Goal: Information Seeking & Learning: Learn about a topic

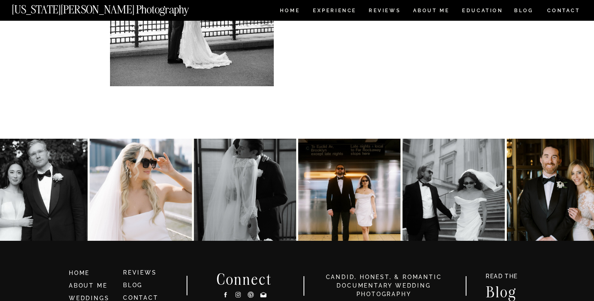
scroll to position [5752, 0]
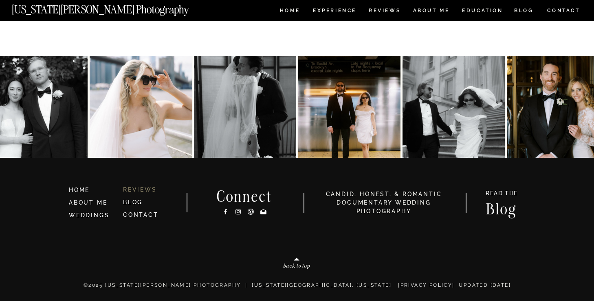
click at [147, 188] on link "REVIEWS" at bounding box center [140, 190] width 34 height 7
click at [487, 13] on nav "EDUCATION" at bounding box center [482, 11] width 43 height 7
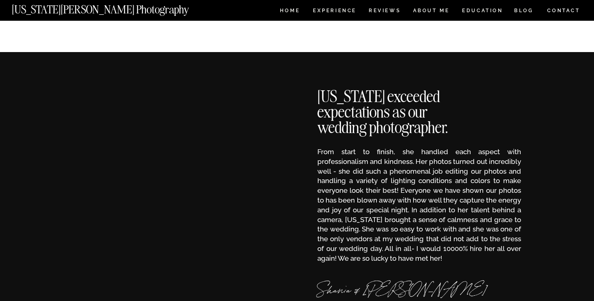
scroll to position [127, 0]
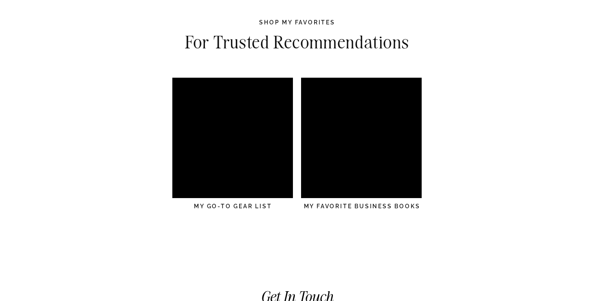
scroll to position [2417, 0]
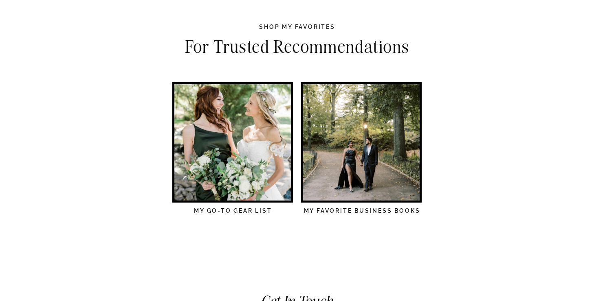
click at [240, 176] on div at bounding box center [232, 142] width 116 height 116
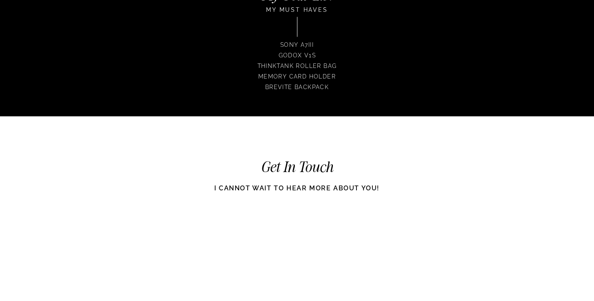
scroll to position [2737, 0]
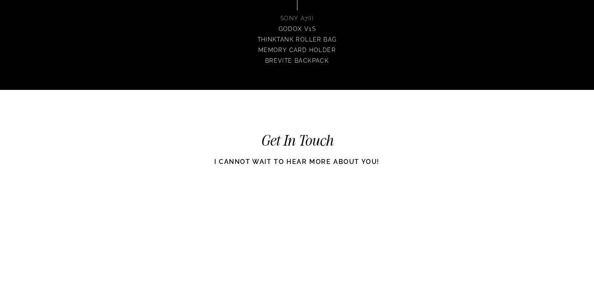
click at [302, 20] on p "Sony A7III" at bounding box center [296, 18] width 51 height 9
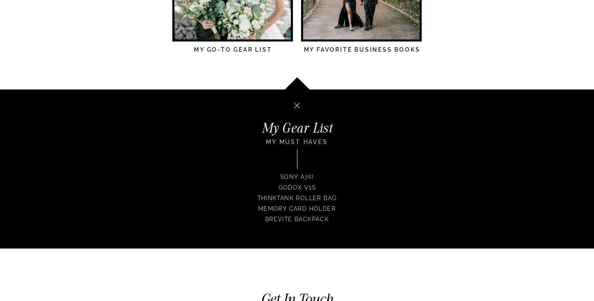
scroll to position [2563, 0]
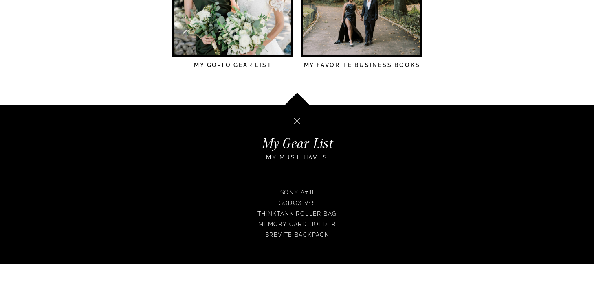
click at [346, 65] on icon at bounding box center [297, 106] width 108 height 110
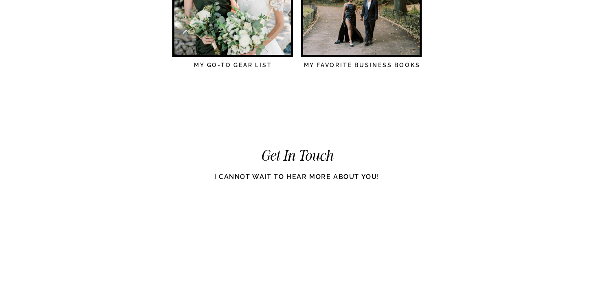
click at [345, 65] on nav "My Favorite Business books" at bounding box center [362, 73] width 119 height 23
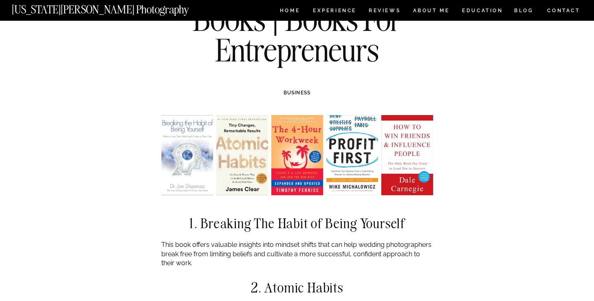
scroll to position [112, 0]
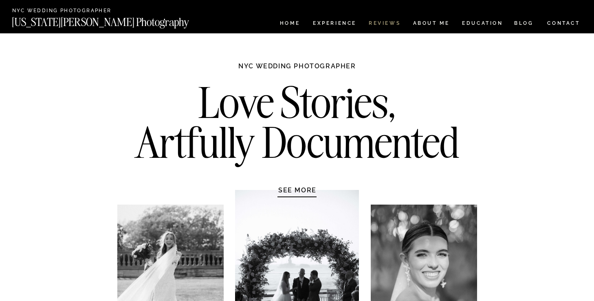
click at [380, 21] on nav "REVIEWS" at bounding box center [384, 24] width 31 height 7
click at [559, 23] on nav "CONTACT" at bounding box center [563, 23] width 34 height 9
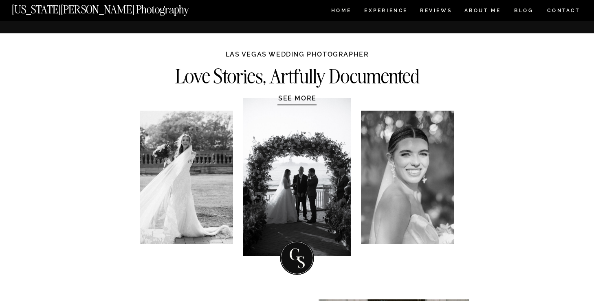
scroll to position [3675, 0]
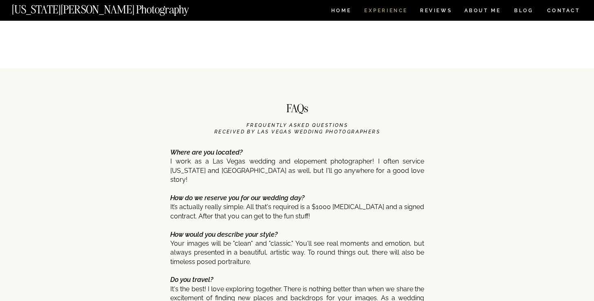
click at [388, 12] on nav "Experience" at bounding box center [385, 11] width 43 height 7
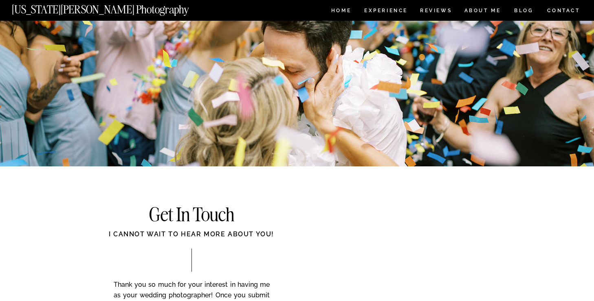
scroll to position [3050, 0]
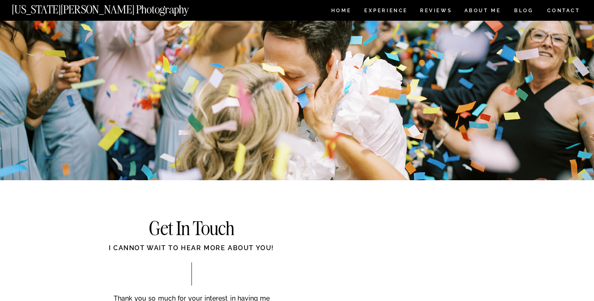
click at [93, 11] on nav "[US_STATE][PERSON_NAME] Photography" at bounding box center [114, 7] width 204 height 7
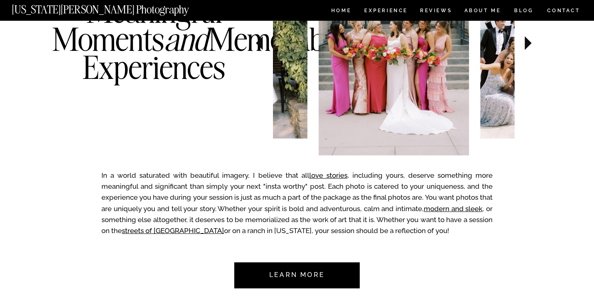
scroll to position [0, 0]
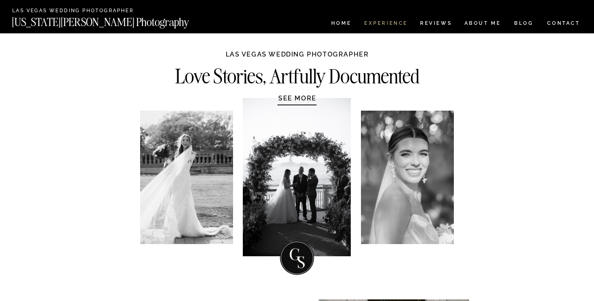
click at [386, 25] on nav "Experience" at bounding box center [385, 24] width 43 height 7
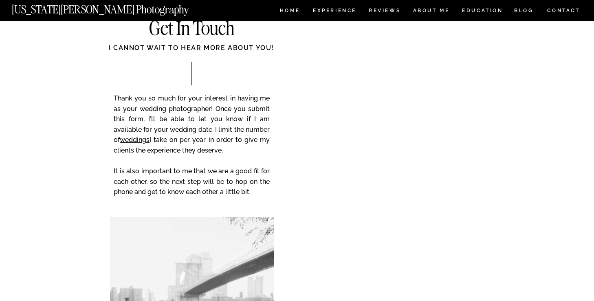
scroll to position [3165, 0]
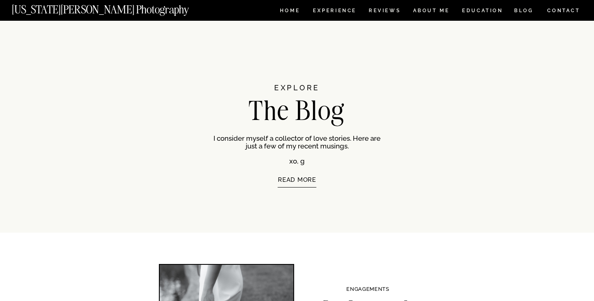
scroll to position [1612, 0]
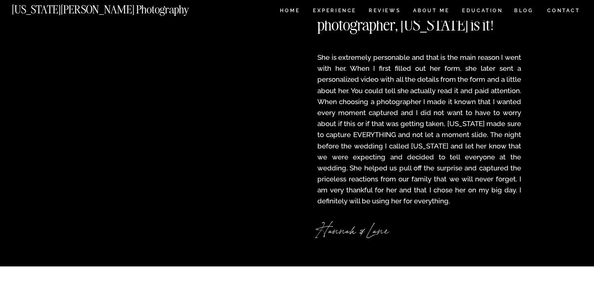
scroll to position [1178, 0]
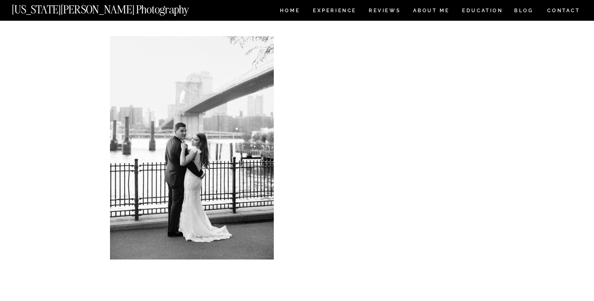
scroll to position [228, 0]
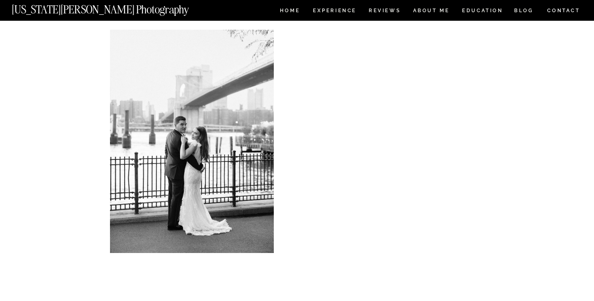
click at [512, 114] on div "CONTACT BLOG REVIEWS ABOUT ME Experience EDUCATION HOME Georgia Sheridan Photog…" at bounding box center [297, 162] width 594 height 780
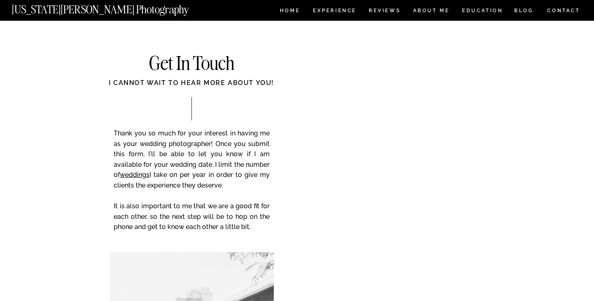
scroll to position [0, 0]
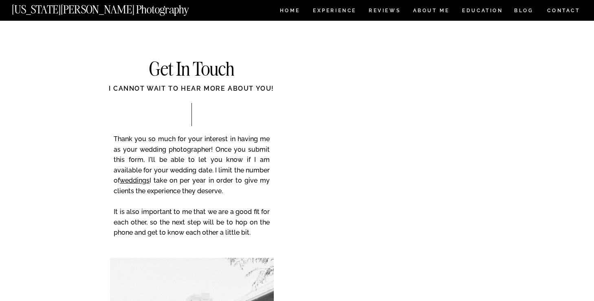
click at [564, 8] on nav "CONTACT" at bounding box center [563, 10] width 34 height 9
click at [436, 13] on nav "ABOUT ME" at bounding box center [431, 11] width 37 height 7
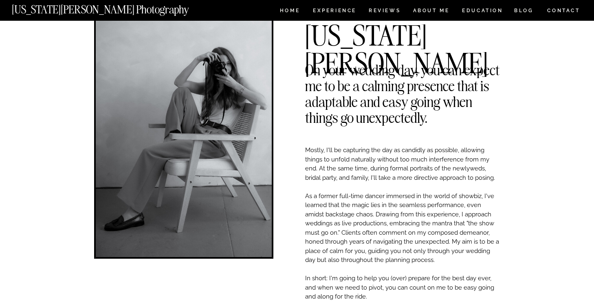
scroll to position [52, 0]
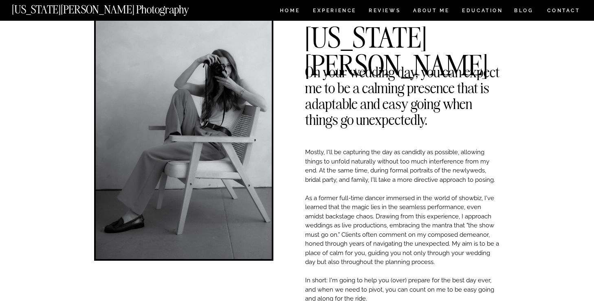
drag, startPoint x: 309, startPoint y: 72, endPoint x: 427, endPoint y: 121, distance: 128.3
click at [427, 76] on h2 "On your wedding day, you can expect me to be a calming presence that is adaptab…" at bounding box center [402, 70] width 195 height 12
copy h2 "On your wedding day, you can expect me to be a calming presence that is adaptab…"
click at [370, 76] on h2 "On your wedding day, you can expect me to be a calming presence that is adaptab…" at bounding box center [402, 70] width 195 height 12
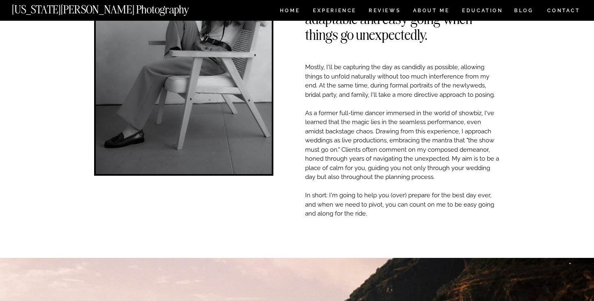
scroll to position [138, 0]
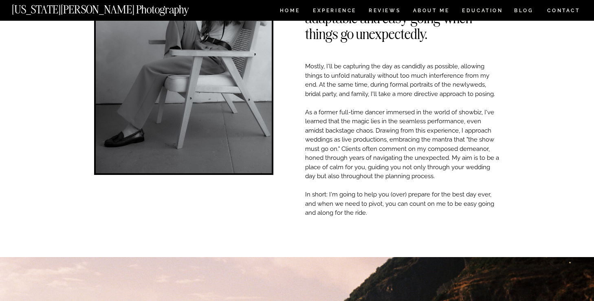
drag, startPoint x: 306, startPoint y: 66, endPoint x: 405, endPoint y: 215, distance: 179.8
click at [405, 215] on p "Mostly, I'll be capturing the day as candidly as possible, allowing things to u…" at bounding box center [402, 170] width 195 height 216
copy p "Mostly, I'll be capturing the day as candidly as possible, allowing things to u…"
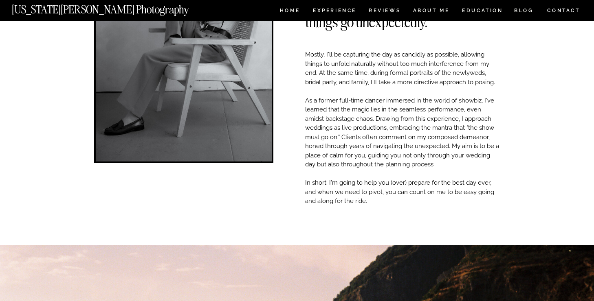
scroll to position [209, 0]
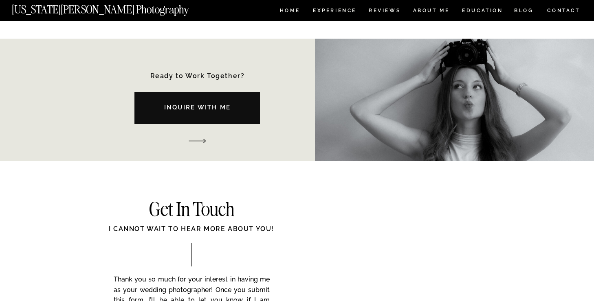
scroll to position [1214, 0]
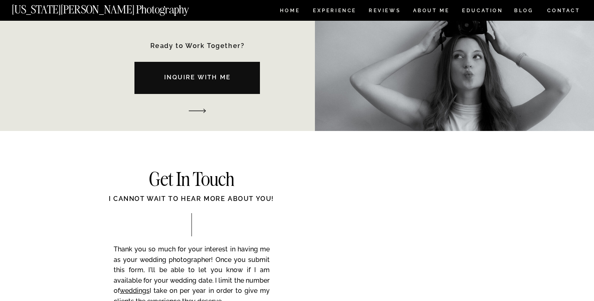
click at [216, 76] on nav "Inquire with me" at bounding box center [197, 79] width 155 height 13
drag, startPoint x: 94, startPoint y: 92, endPoint x: 231, endPoint y: 122, distance: 139.9
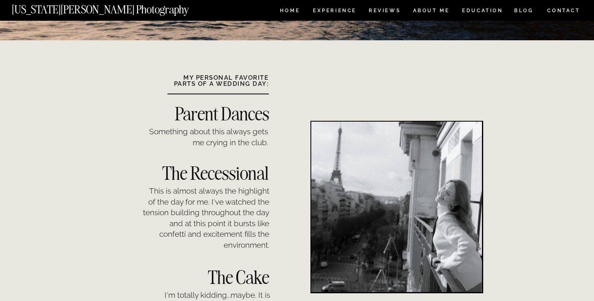
scroll to position [611, 0]
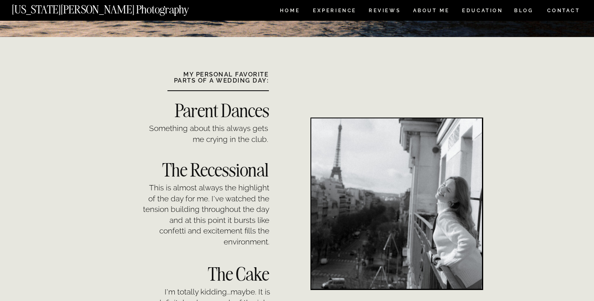
click at [187, 74] on b "MY PERSONAL FAVORITE PARTS OF A WEDDING DAY:" at bounding box center [221, 77] width 95 height 13
click at [267, 79] on b "MY PERSONAL FAVORITE PARTS OF A WEDDING DAY:" at bounding box center [221, 77] width 95 height 13
copy b "MY PERSONAL FAVORITE PARTS OF A WEDDING DAY:"
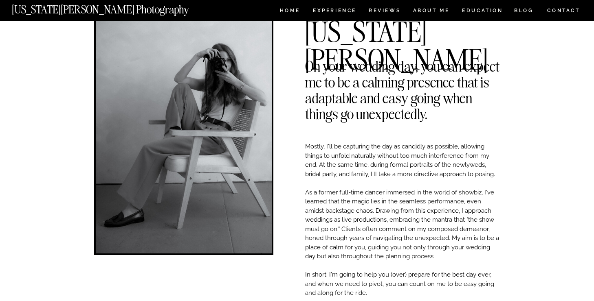
scroll to position [0, 0]
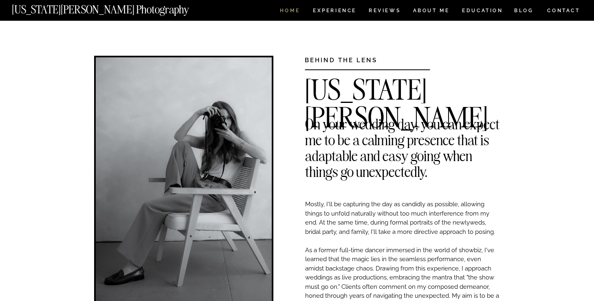
click at [286, 9] on nav "HOME" at bounding box center [289, 11] width 23 height 7
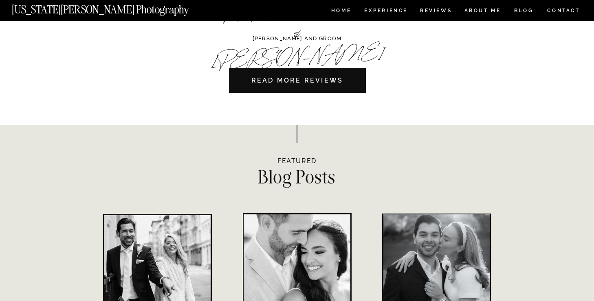
scroll to position [2440, 0]
